Goal: Transaction & Acquisition: Download file/media

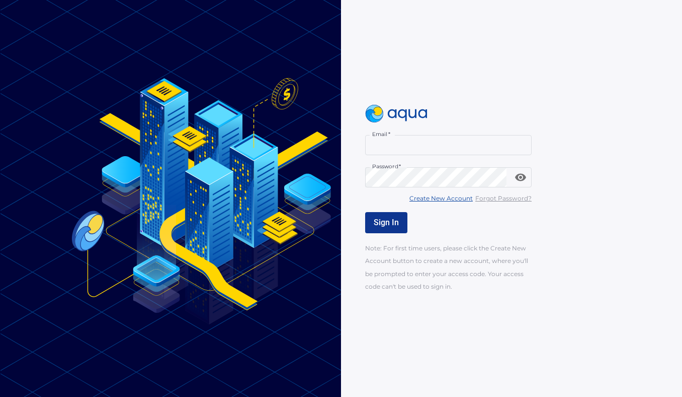
type input "**********"
click at [388, 216] on button "Sign In" at bounding box center [386, 222] width 42 height 21
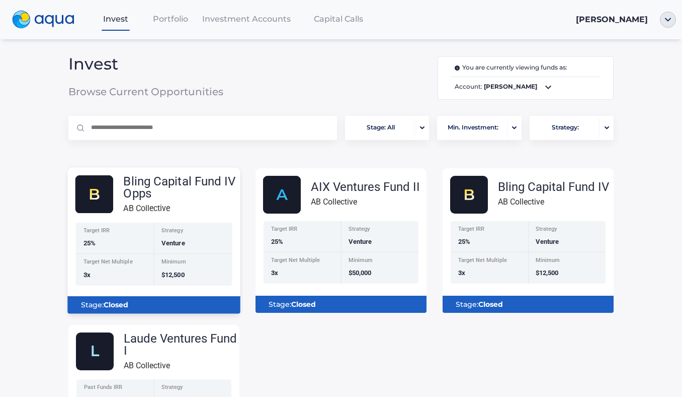
click at [188, 199] on div "Bling Capital Fund IV Opps" at bounding box center [181, 187] width 117 height 24
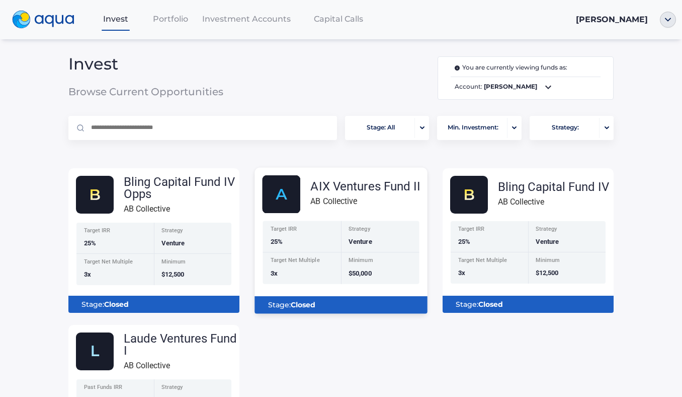
click at [341, 303] on div "Stage: Closed" at bounding box center [341, 304] width 156 height 17
click at [323, 190] on div "AIX Ventures Fund II" at bounding box center [365, 186] width 110 height 12
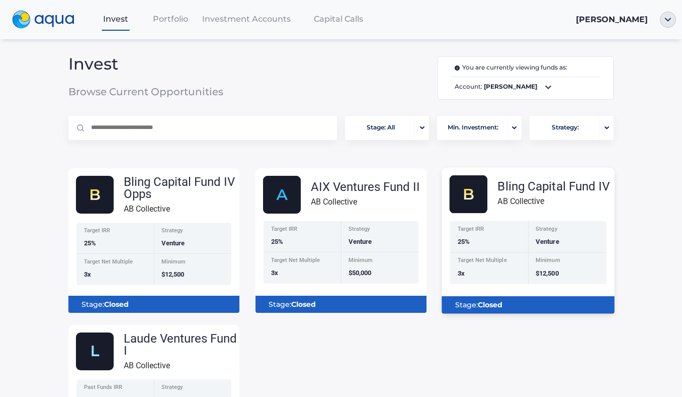
click at [547, 218] on div "Bling Capital Fund IV AB Collective Target IRR 25% Strategy Venture Target Net …" at bounding box center [528, 243] width 173 height 137
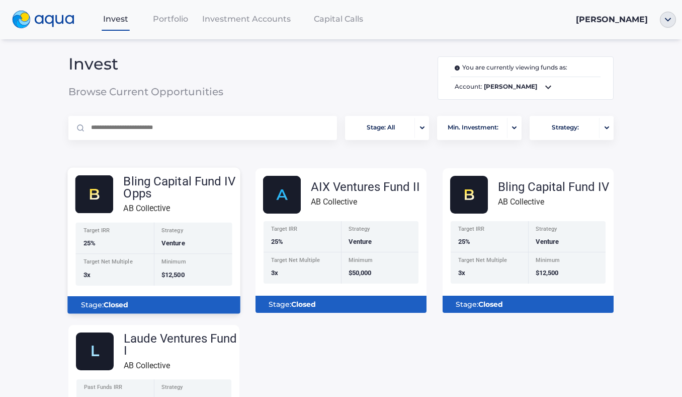
click at [103, 236] on div "Target IRR 25%" at bounding box center [114, 238] width 78 height 32
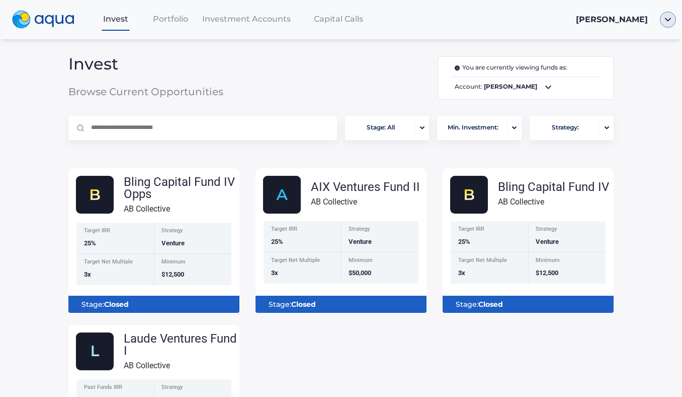
click at [668, 22] on img "button" at bounding box center [668, 20] width 16 height 16
click at [665, 56] on link "Documents" at bounding box center [638, 57] width 66 height 10
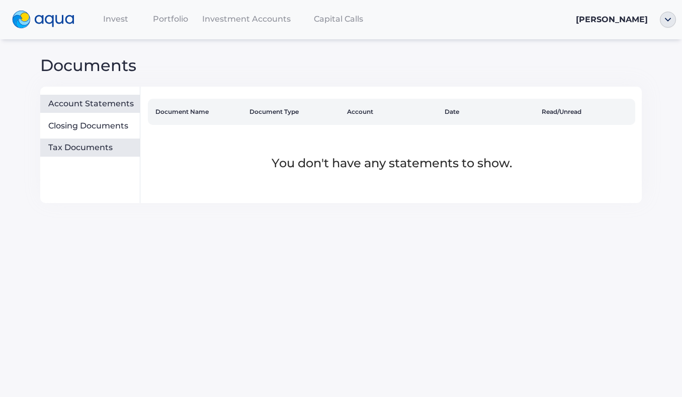
click at [90, 146] on div "Tax Documents" at bounding box center [92, 147] width 88 height 10
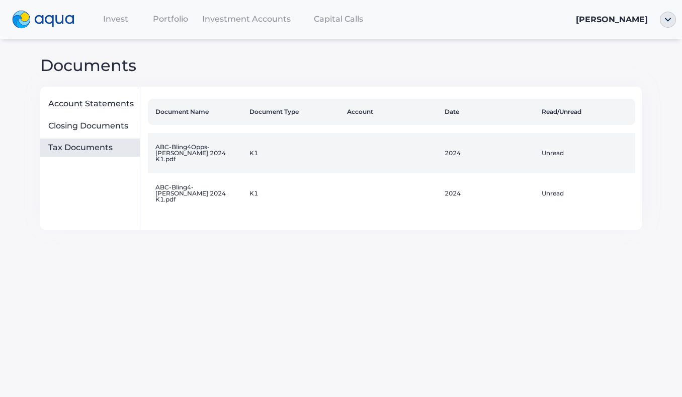
click at [218, 154] on td "ABC-Bling4Opps-[PERSON_NAME] 2024 K1.pdf" at bounding box center [197, 153] width 98 height 40
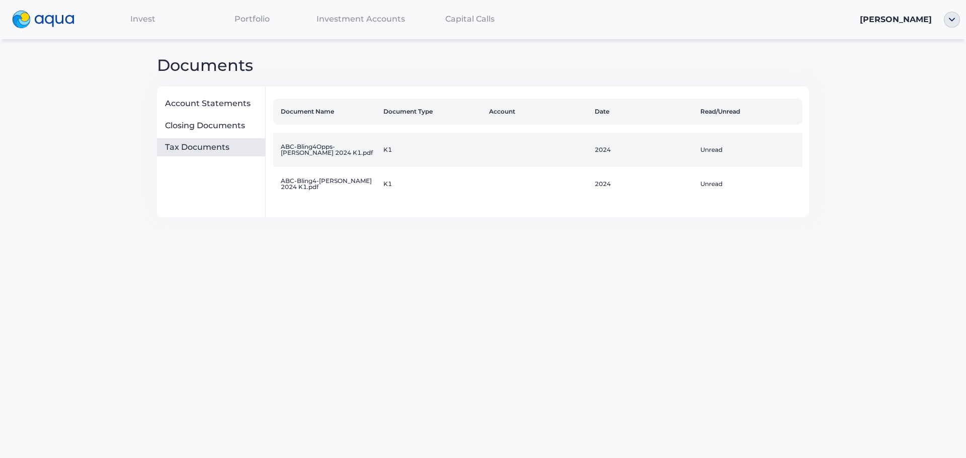
click at [355, 152] on td "ABC-Bling4Opps-[PERSON_NAME] 2024 K1.pdf" at bounding box center [326, 150] width 106 height 34
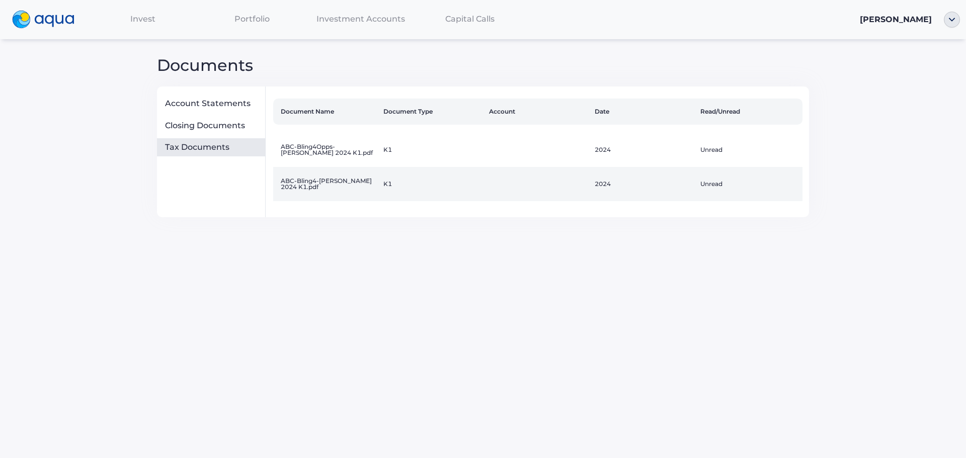
click at [359, 195] on td "ABC-Bling4-[PERSON_NAME] 2024 K1.pdf" at bounding box center [326, 184] width 106 height 34
